Goal: Task Accomplishment & Management: Manage account settings

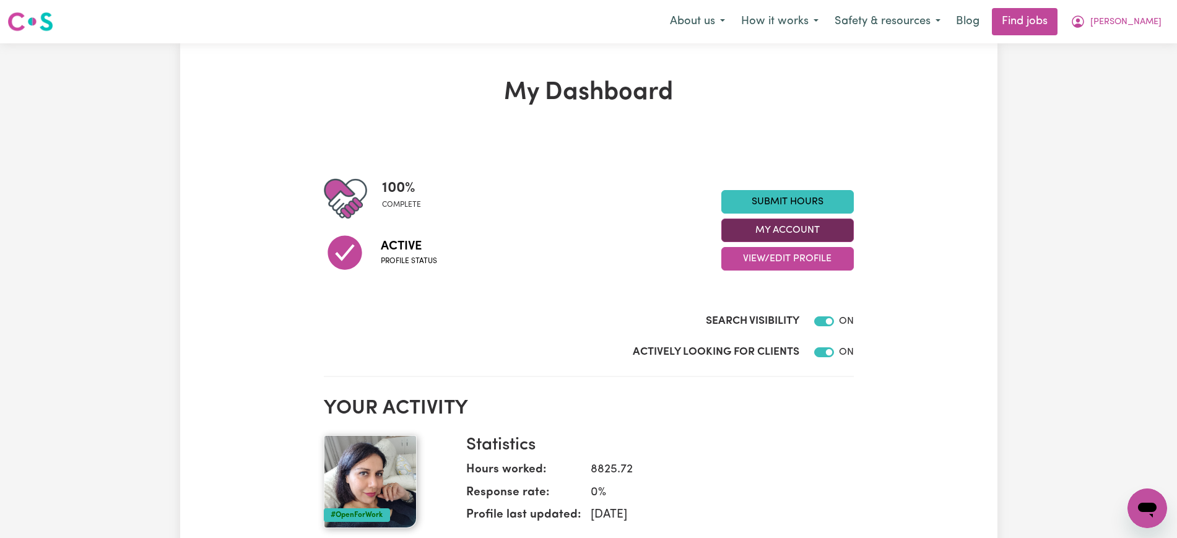
click at [832, 229] on button "My Account" at bounding box center [788, 231] width 133 height 24
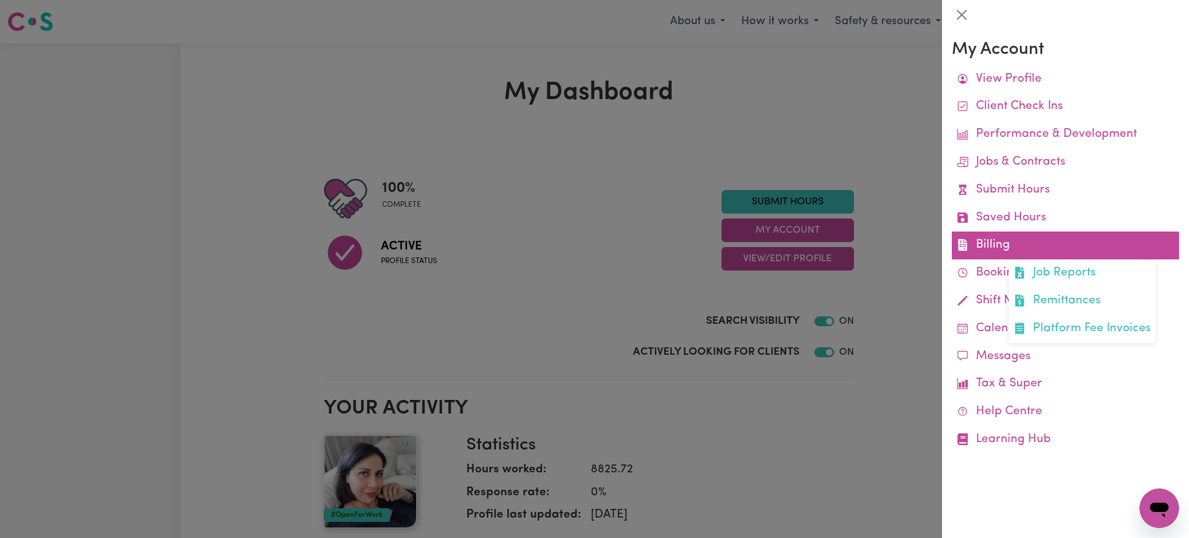
click at [977, 248] on link "Billing Job Reports Remittances Platform Fee Invoices" at bounding box center [1065, 246] width 227 height 28
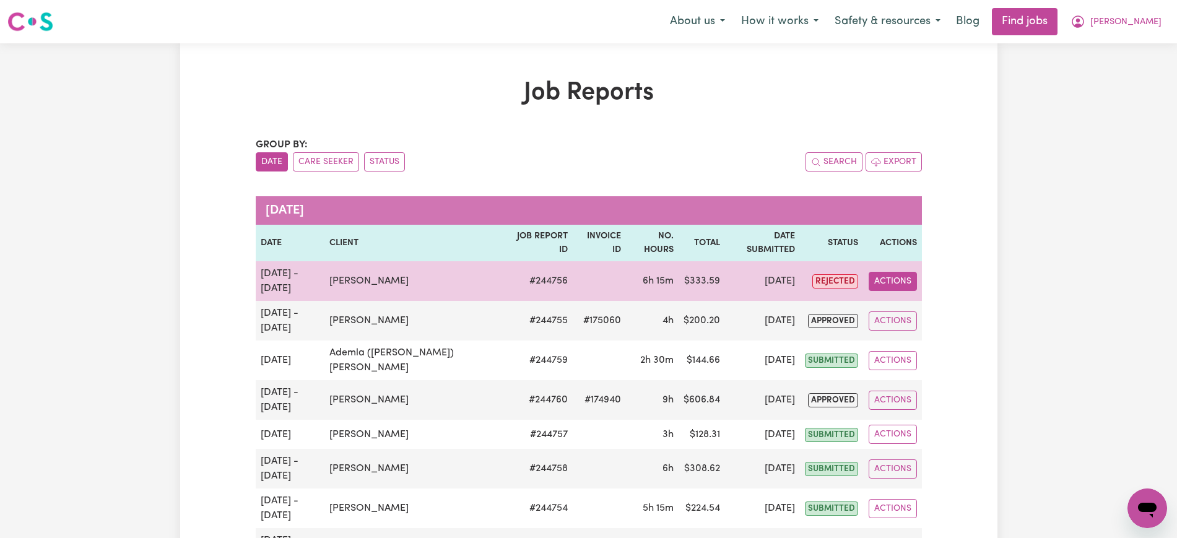
click at [894, 272] on button "Actions" at bounding box center [893, 281] width 48 height 19
click at [907, 298] on link "View Job Report" at bounding box center [927, 310] width 106 height 25
select select "pm"
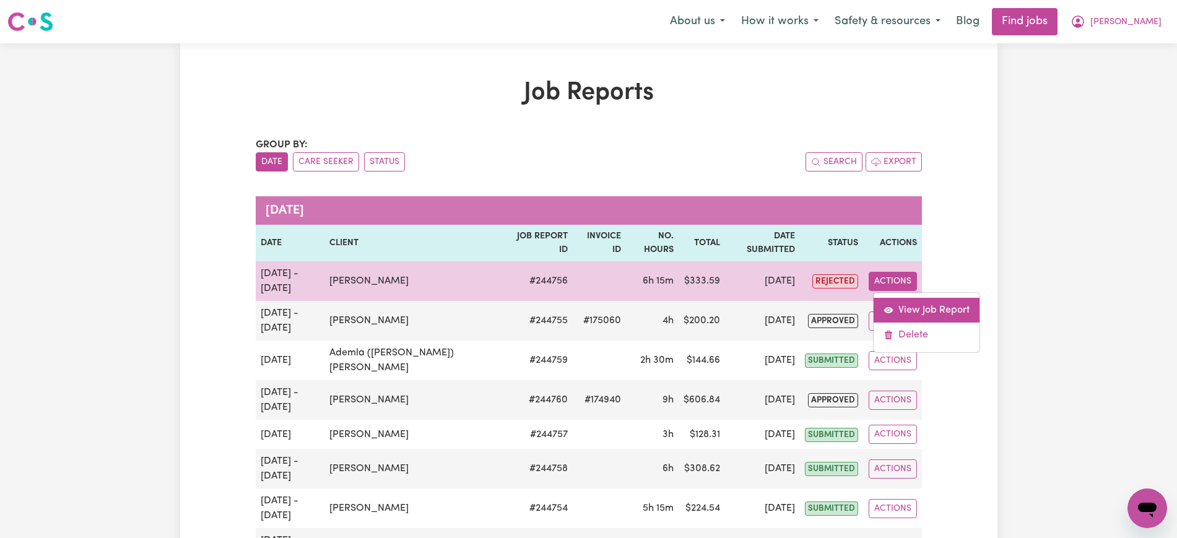
select select "pm"
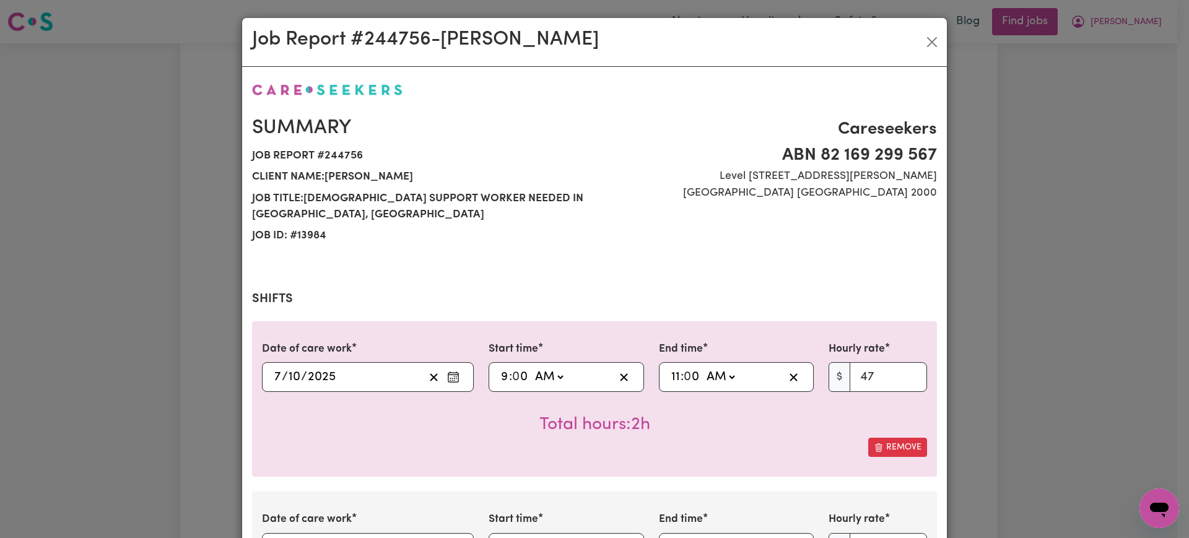
select select "47-Weekday"
select select "75.2-[DATE]"
select select "82.7-EveningCare"
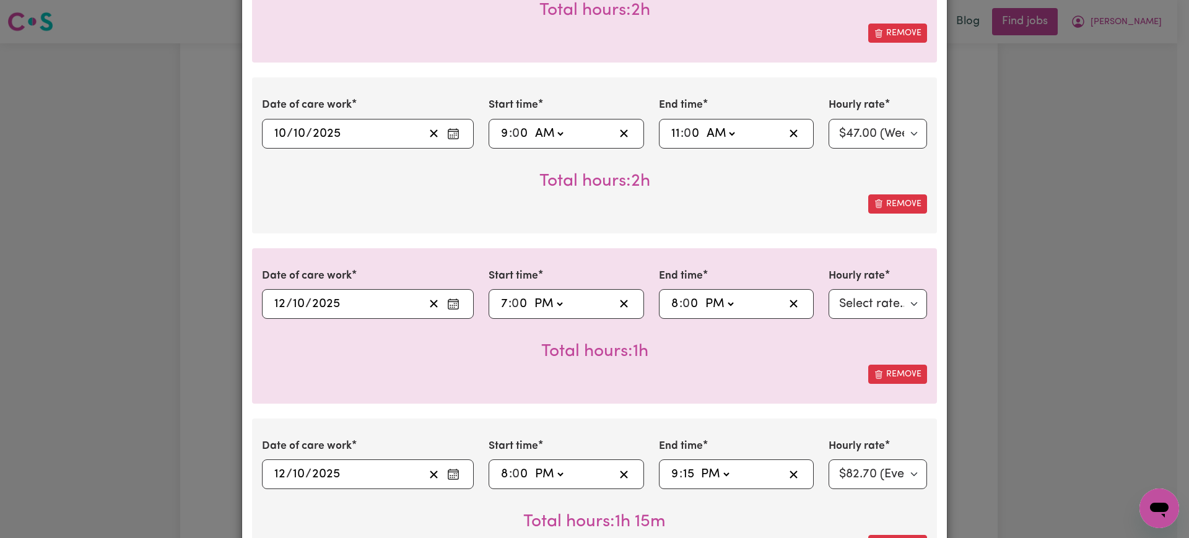
scroll to position [414, 0]
drag, startPoint x: 695, startPoint y: 471, endPoint x: 679, endPoint y: 477, distance: 17.0
click at [679, 477] on div "21:15 9 : 15 AM PM" at bounding box center [727, 474] width 115 height 19
click at [683, 473] on input "15" at bounding box center [689, 474] width 12 height 19
type input "21:00"
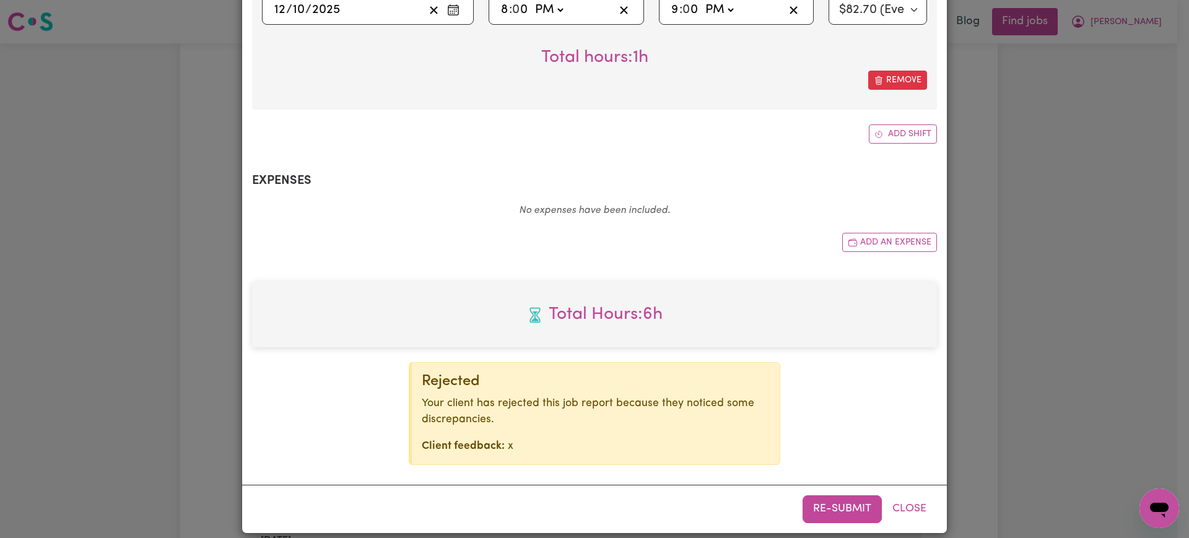
scroll to position [892, 0]
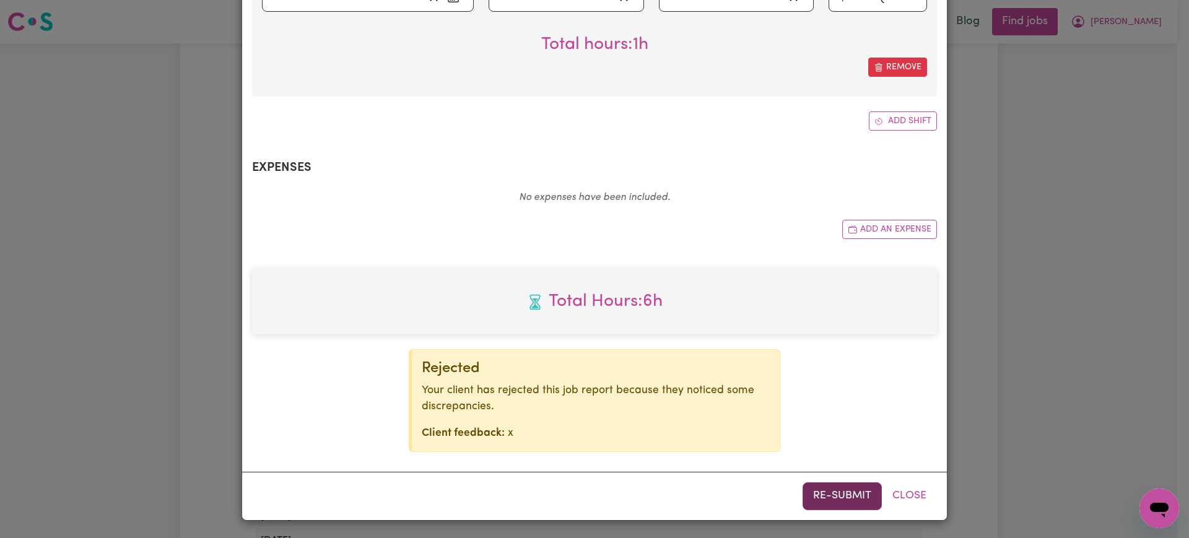
type input "0"
click at [836, 500] on button "Re-submit" at bounding box center [842, 495] width 79 height 27
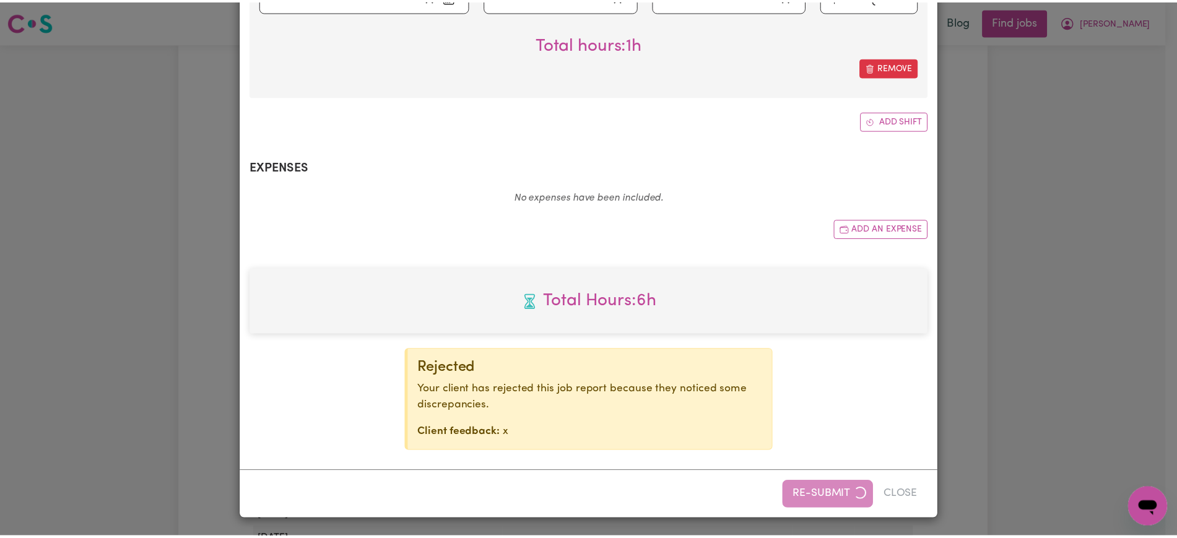
scroll to position [834, 0]
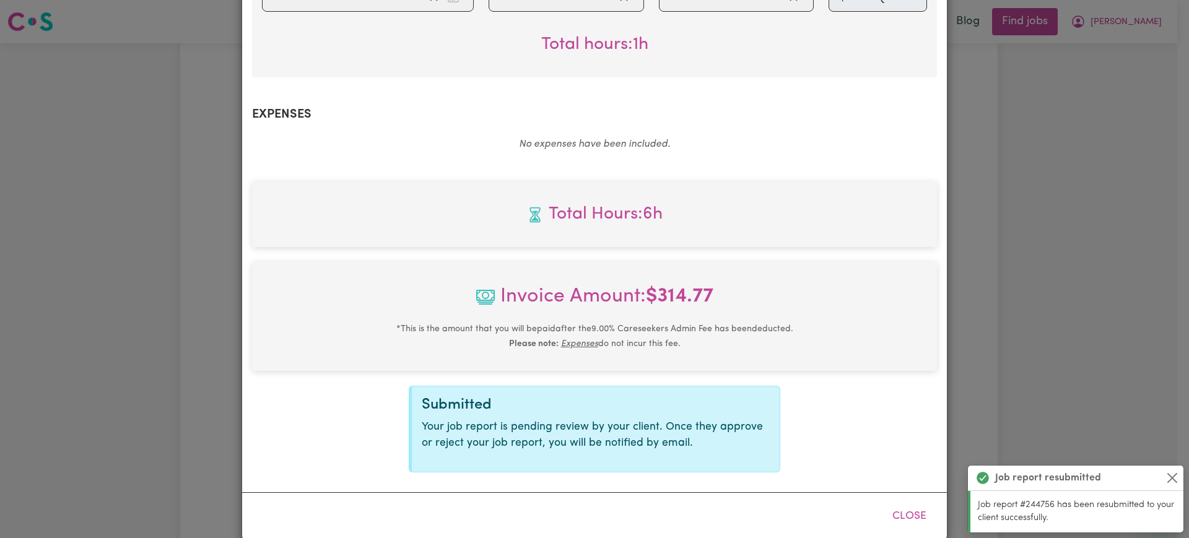
click at [1022, 371] on div "Job Report # 244756 - [PERSON_NAME] Host Summary Job report # 244756 Client nam…" at bounding box center [594, 269] width 1189 height 538
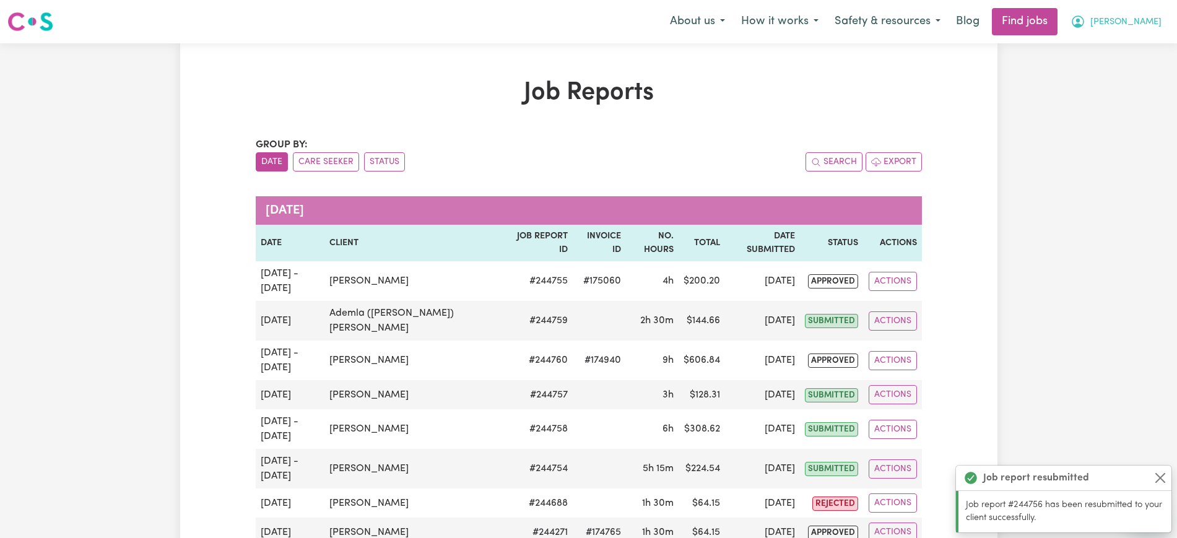
click at [1138, 21] on button "[PERSON_NAME]" at bounding box center [1116, 22] width 107 height 26
click at [1114, 92] on link "Logout" at bounding box center [1121, 95] width 98 height 24
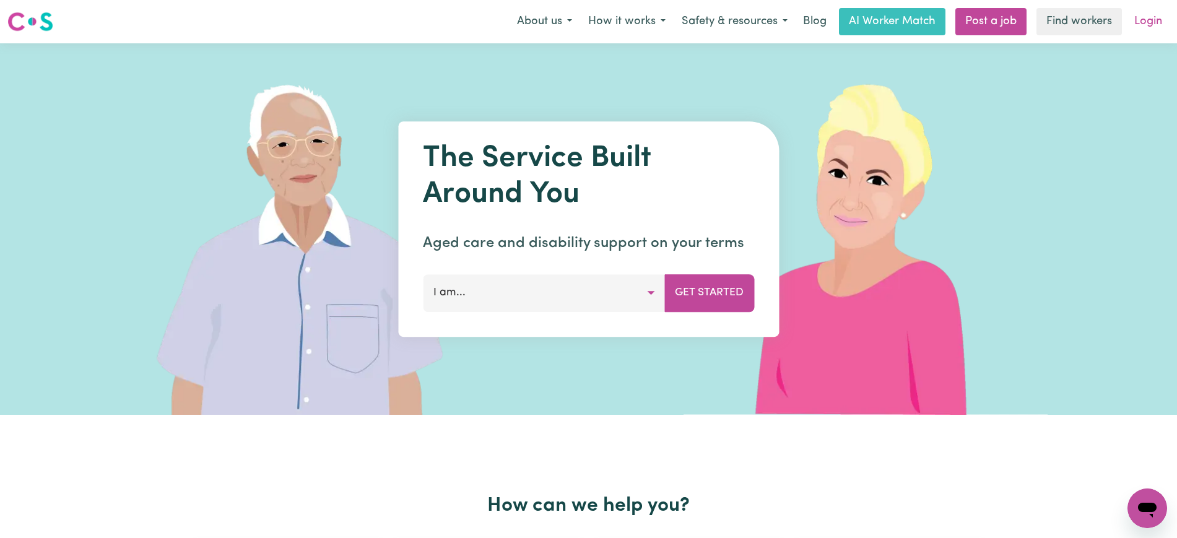
click at [1140, 21] on link "Login" at bounding box center [1148, 21] width 43 height 27
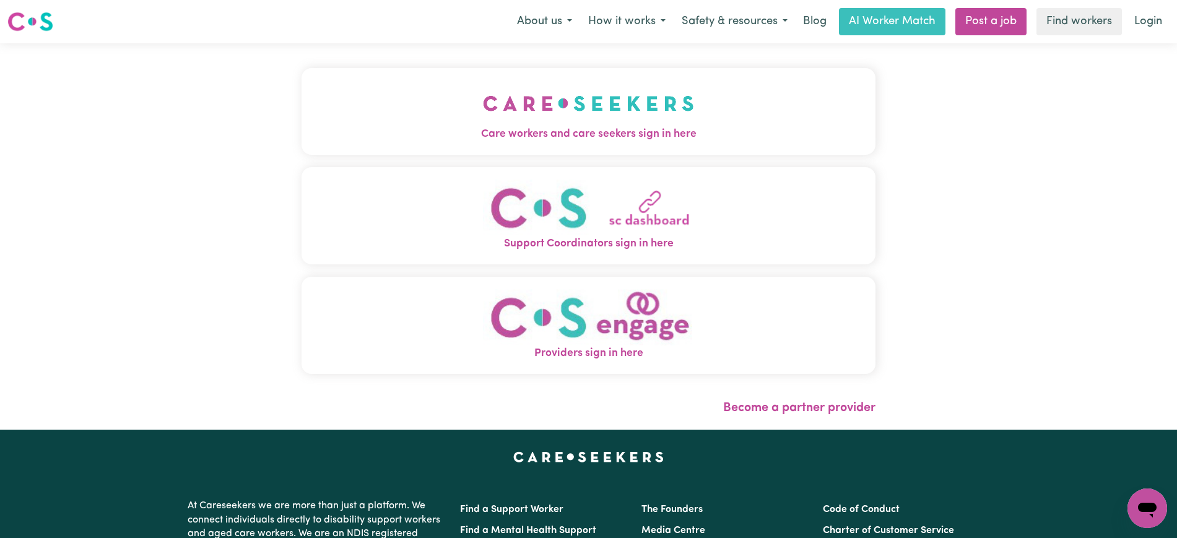
click at [457, 126] on span "Care workers and care seekers sign in here" at bounding box center [589, 134] width 574 height 16
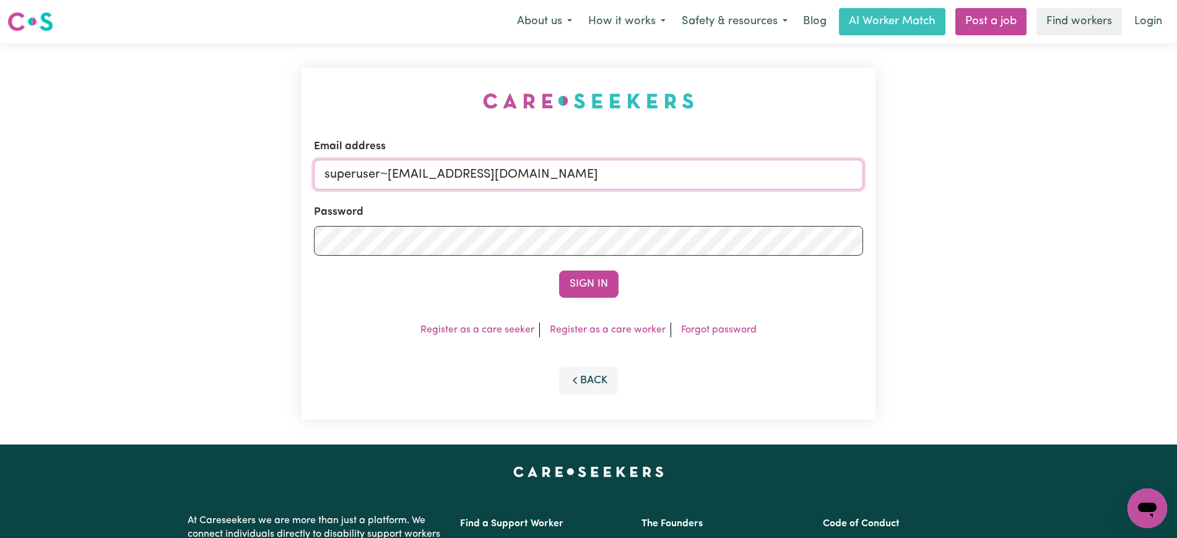
drag, startPoint x: 389, startPoint y: 173, endPoint x: 969, endPoint y: 179, distance: 580.4
click at [969, 179] on div "Email address superuser~[EMAIL_ADDRESS][DOMAIN_NAME] Password Sign In Register …" at bounding box center [588, 243] width 1177 height 401
type input "[EMAIL_ADDRESS][DOMAIN_NAME]"
click at [559, 271] on button "Sign In" at bounding box center [588, 284] width 59 height 27
